Goal: Task Accomplishment & Management: Manage account settings

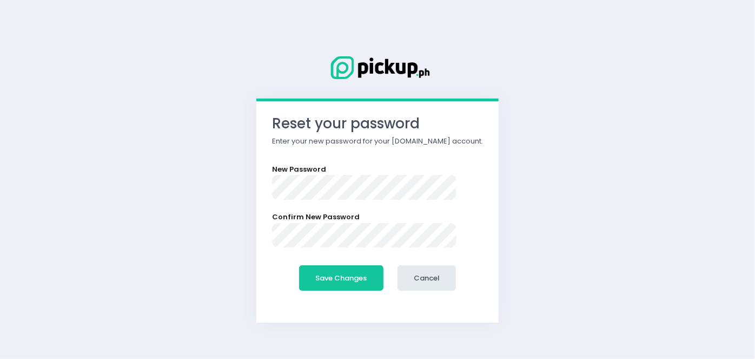
click at [282, 166] on div "Reset your password Enter your new password for your [DOMAIN_NAME] account. New…" at bounding box center [378, 211] width 243 height 221
click at [355, 172] on div "New Password" at bounding box center [377, 182] width 211 height 36
click at [379, 204] on form "New Password Confirm New Password Save Changes Cancel" at bounding box center [377, 230] width 211 height 133
click at [342, 277] on button "Save Changes" at bounding box center [341, 278] width 84 height 26
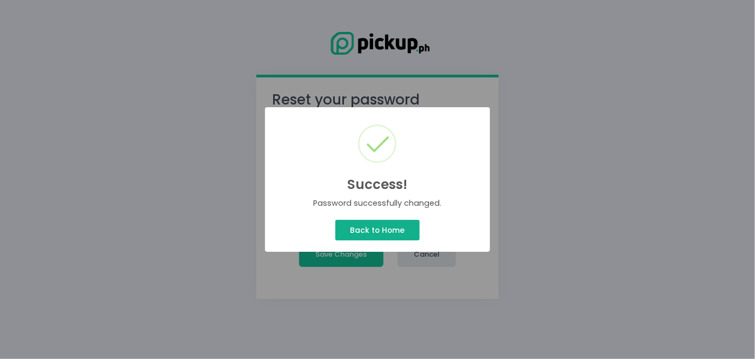
click at [384, 231] on button "Back to Home" at bounding box center [378, 230] width 84 height 21
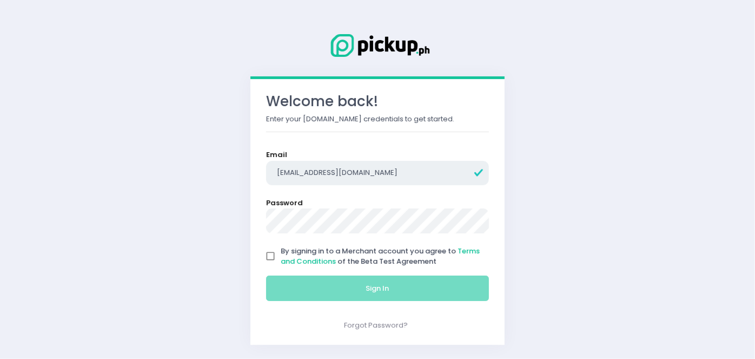
click at [324, 176] on input "[EMAIL_ADDRESS][DOMAIN_NAME]" at bounding box center [377, 173] width 223 height 25
type input "[EMAIL_ADDRESS][DOMAIN_NAME]"
click at [257, 227] on div "Welcome back! Enter your [DOMAIN_NAME] credentials to get started. Email [EMAIL…" at bounding box center [378, 211] width 254 height 265
click at [271, 258] on input "By signing in to a Merchant account you agree to Terms and Conditions of the Be…" at bounding box center [270, 256] width 21 height 21
checkbox input "true"
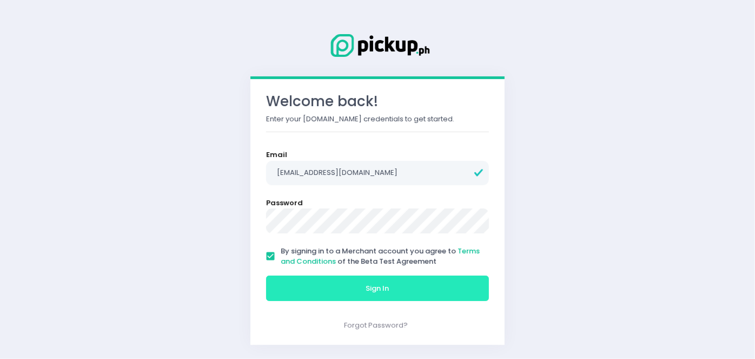
click at [331, 292] on button "Sign In" at bounding box center [377, 288] width 223 height 26
